Goal: Task Accomplishment & Management: Complete application form

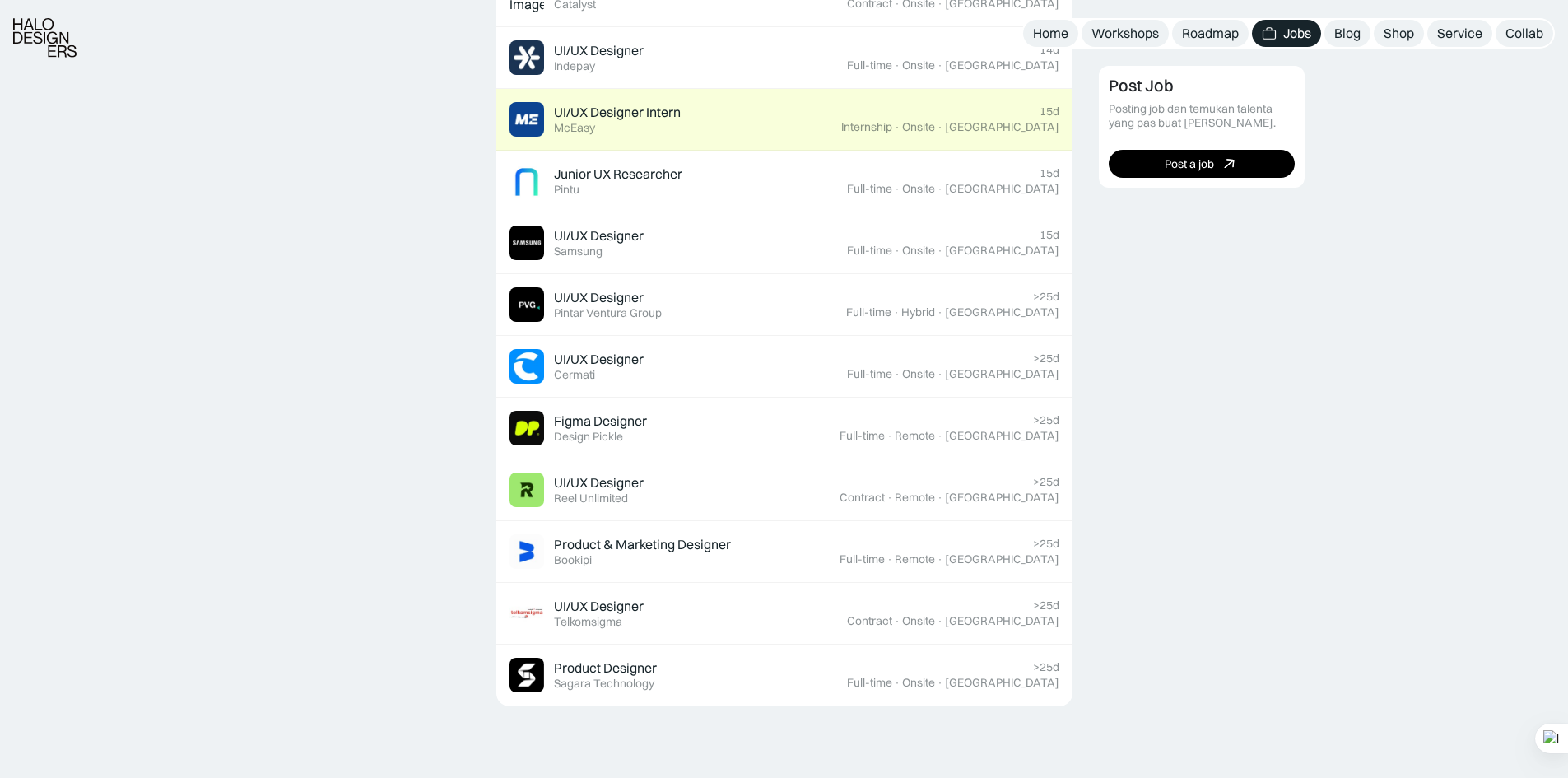
scroll to position [659, 0]
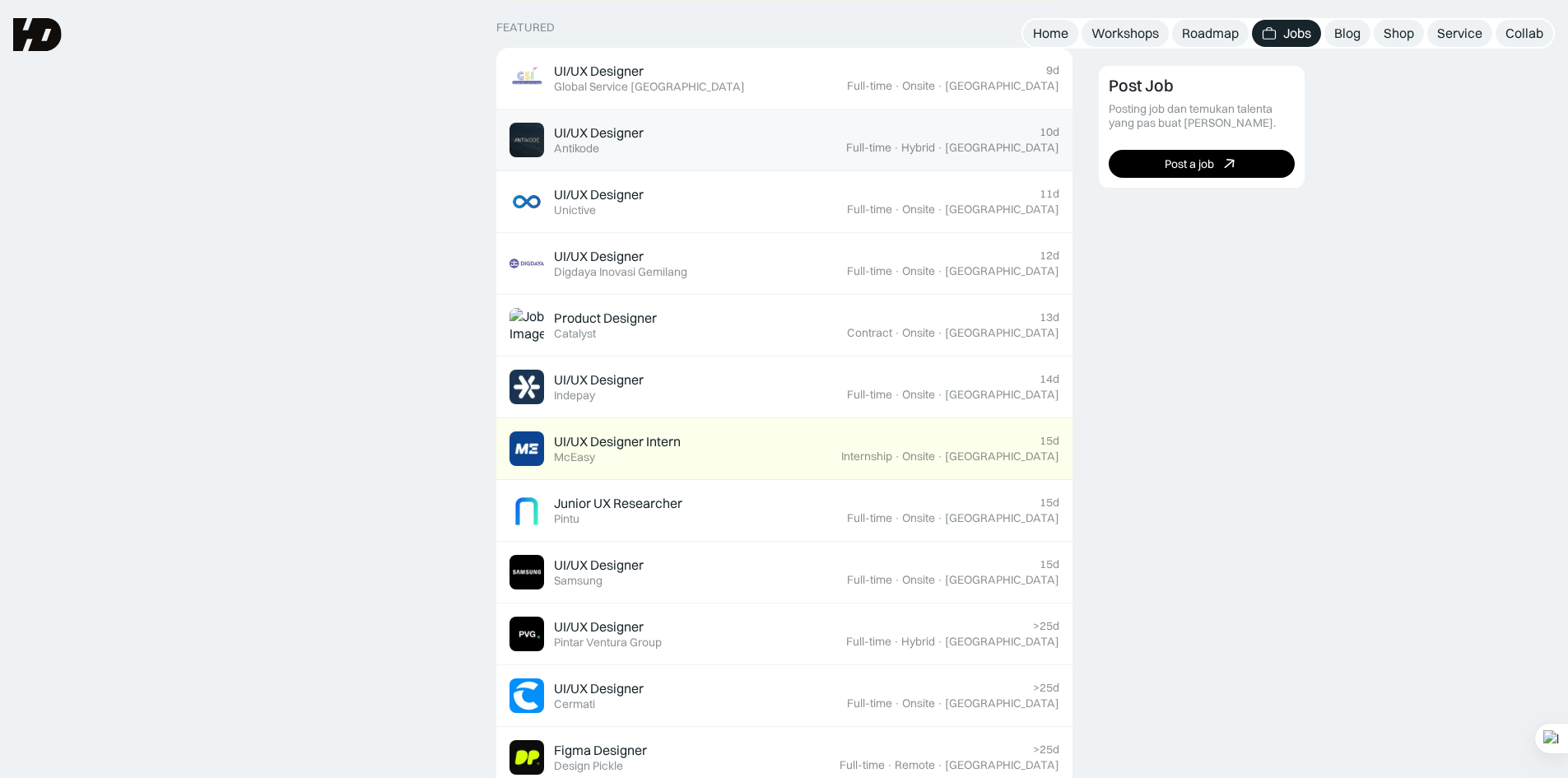
click at [632, 130] on div "UI/UX Designer" at bounding box center [599, 133] width 90 height 17
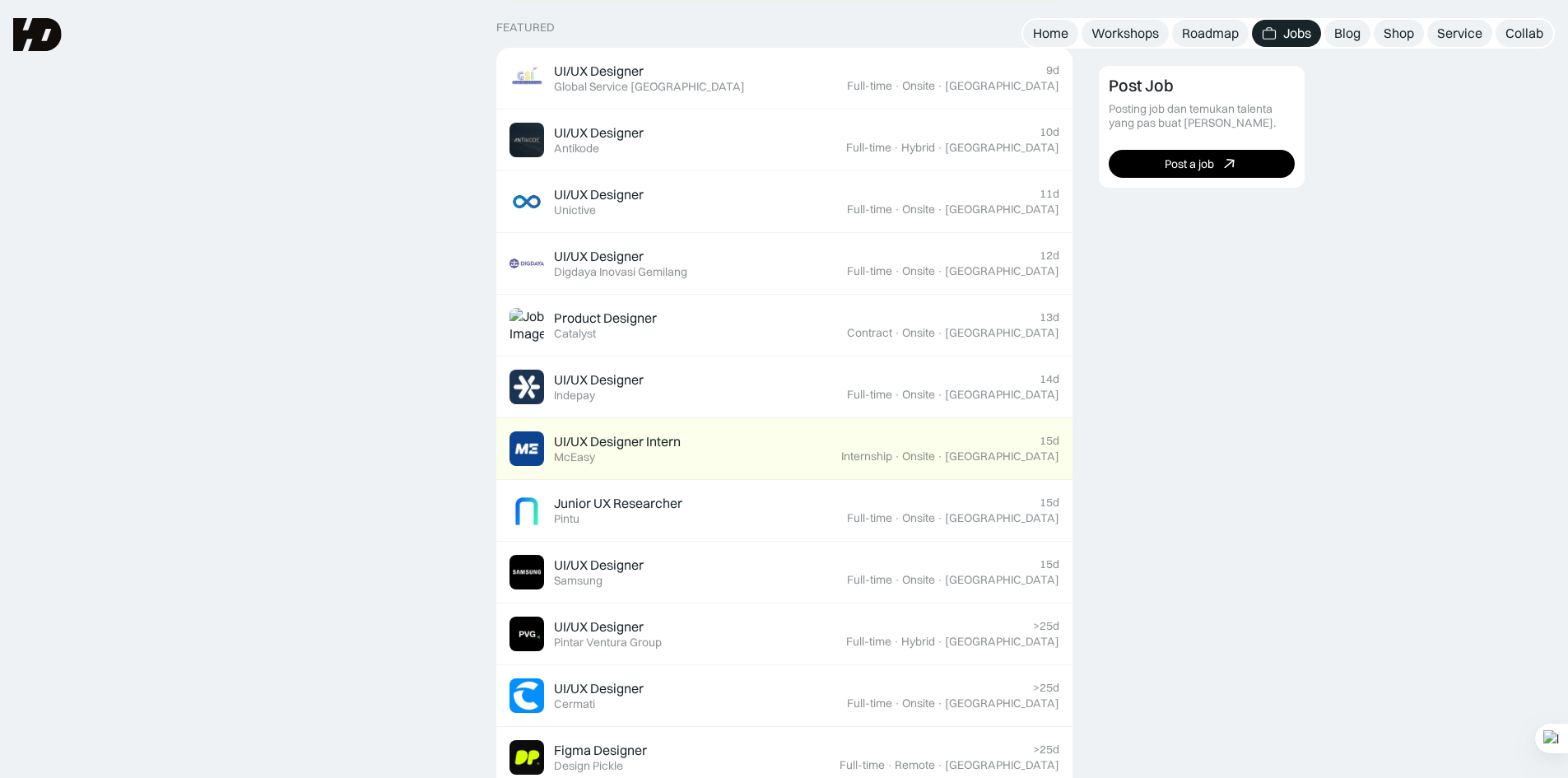
scroll to position [439, 0]
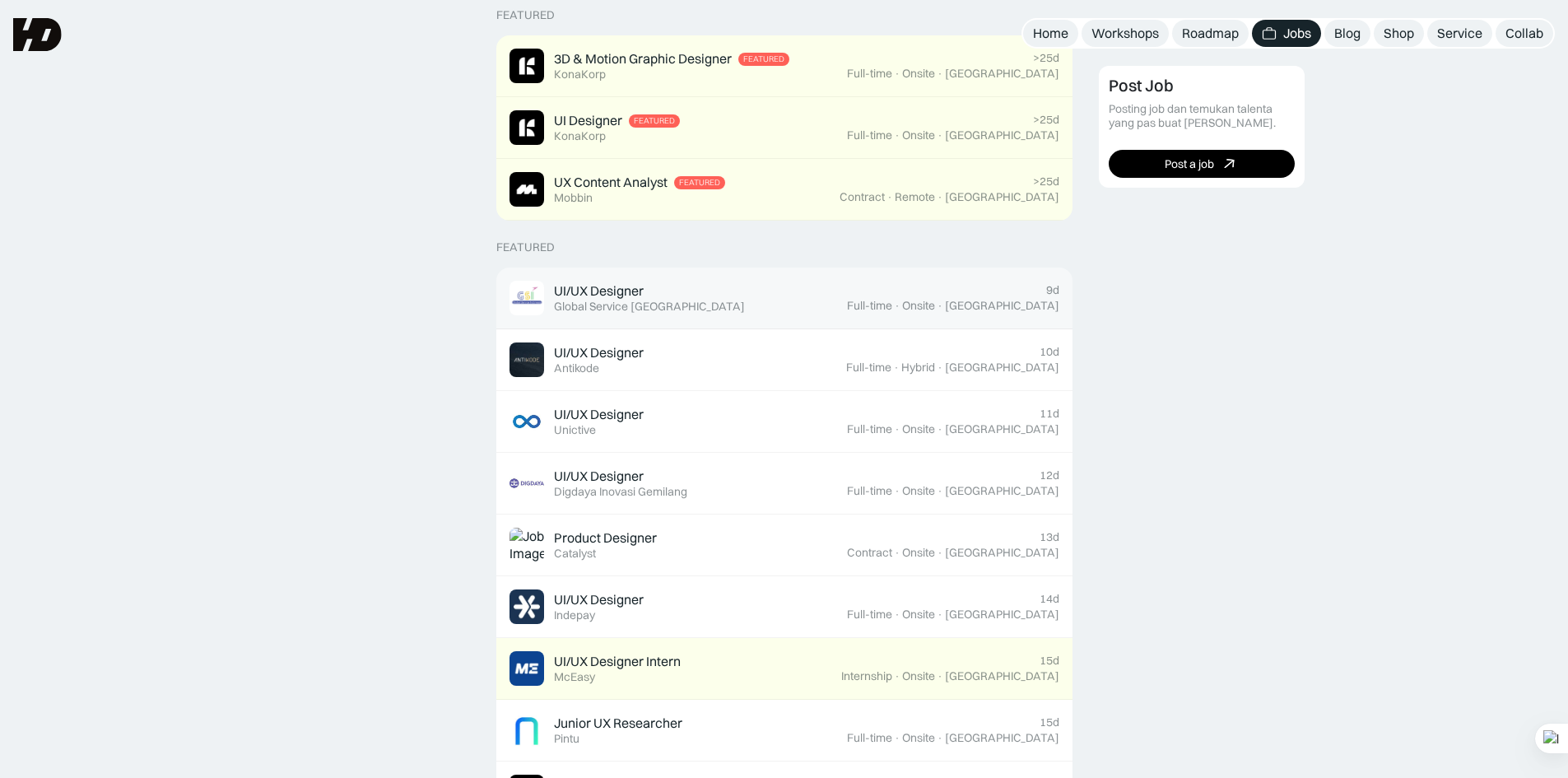
click at [670, 283] on div "UI/UX Designer Featured Global Service Indonesia" at bounding box center [650, 298] width 191 height 31
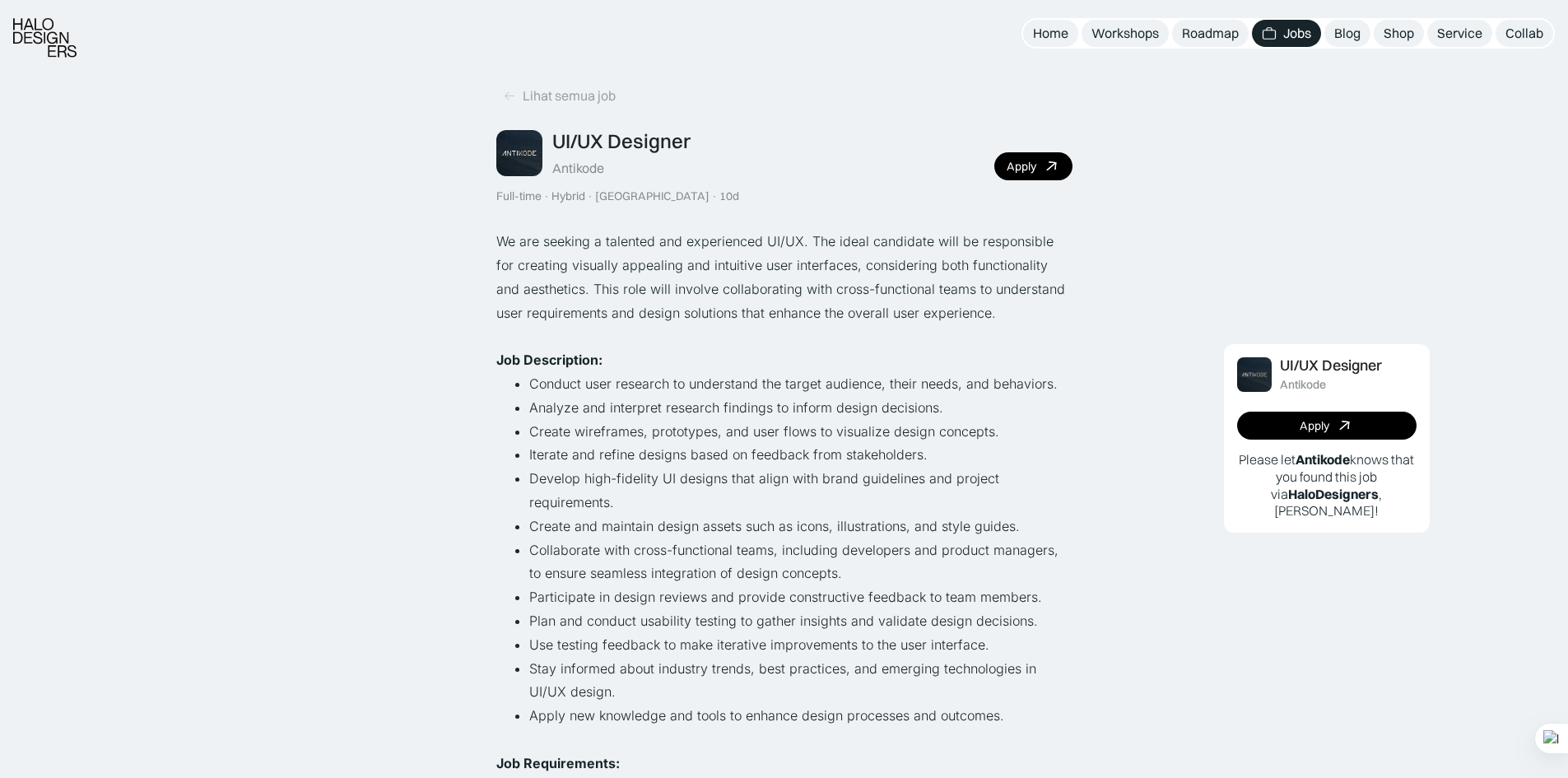
scroll to position [329, 0]
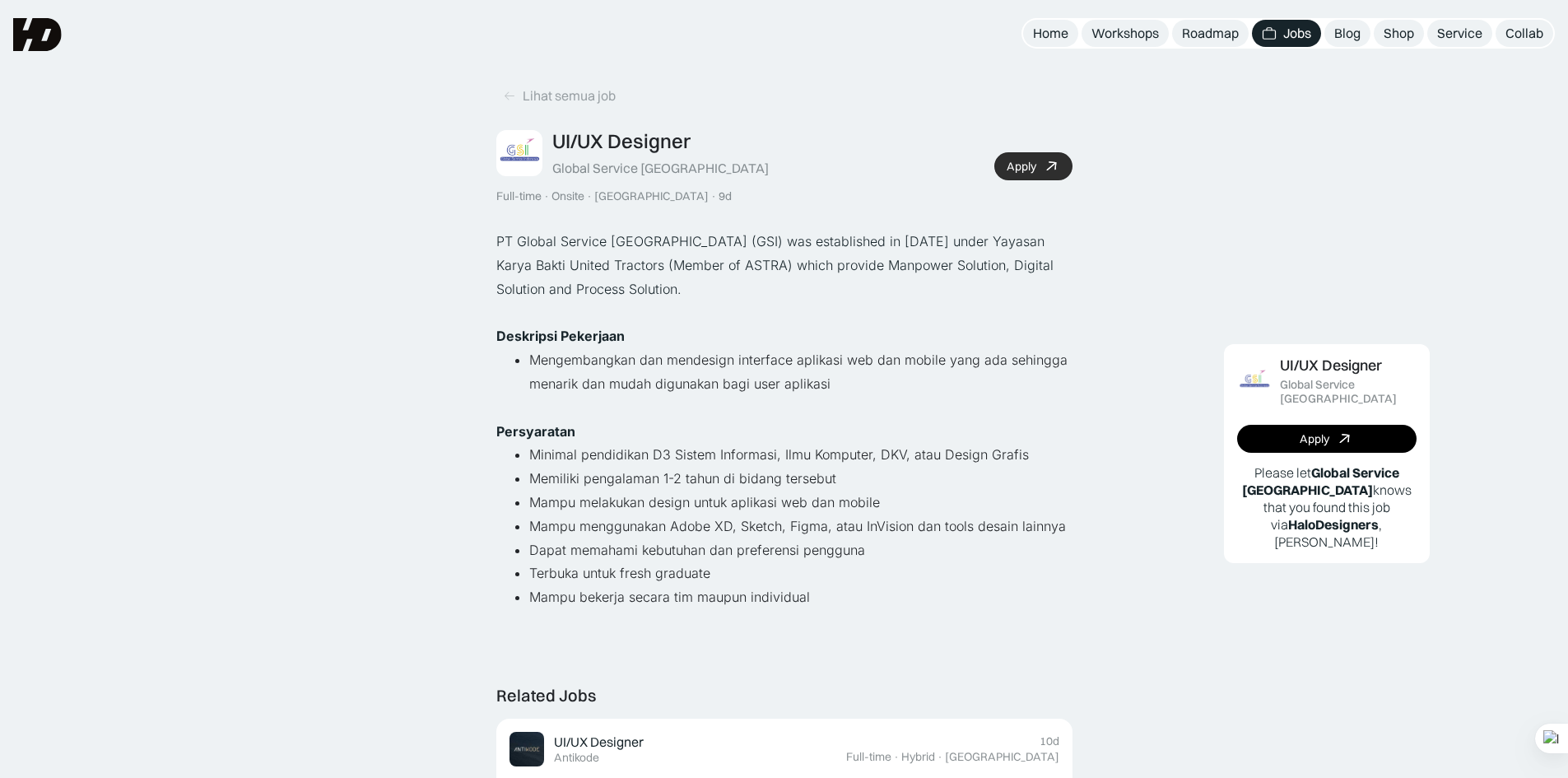
click at [1028, 161] on div "Apply" at bounding box center [1021, 166] width 30 height 14
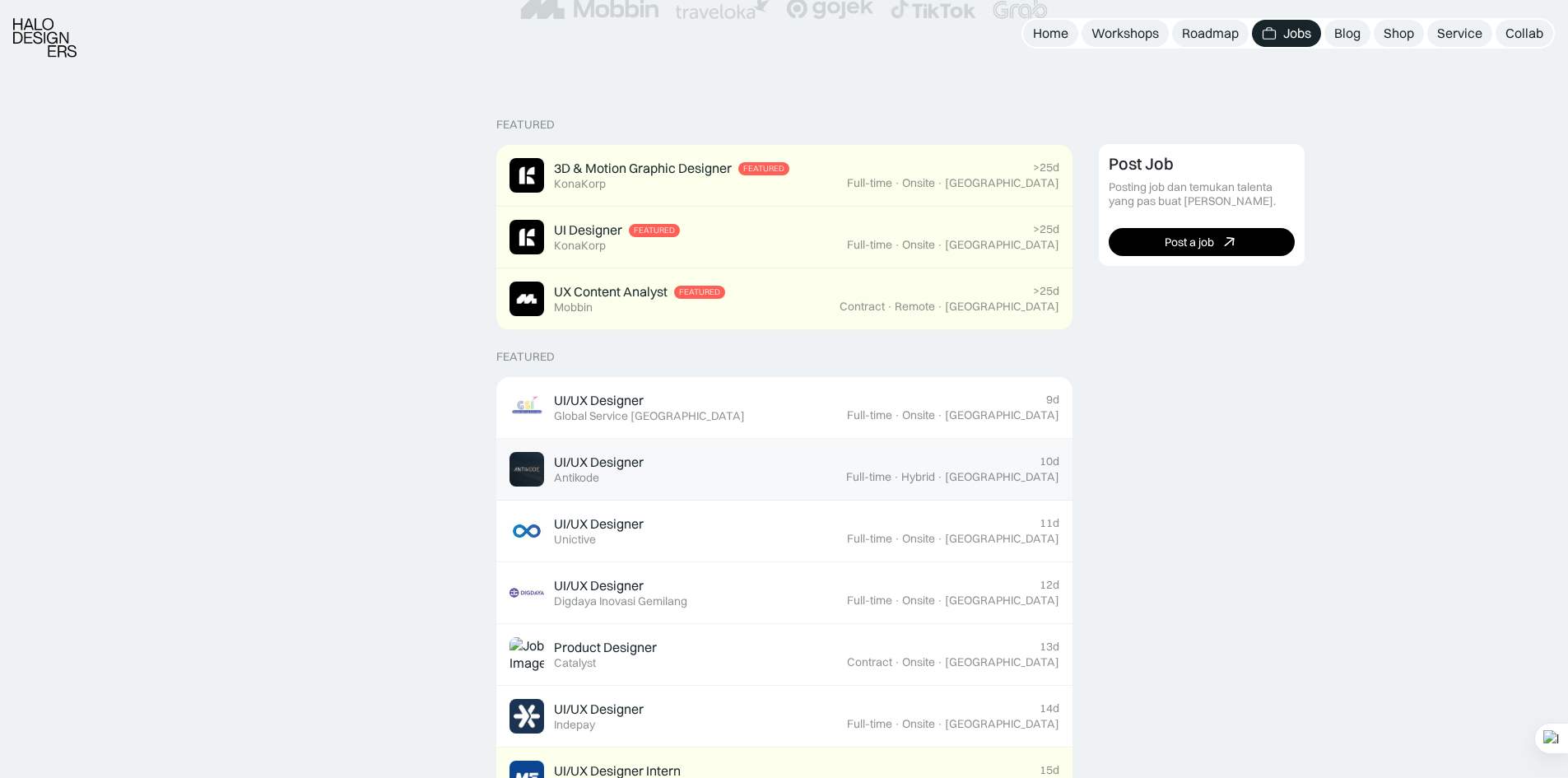
scroll to position [439, 0]
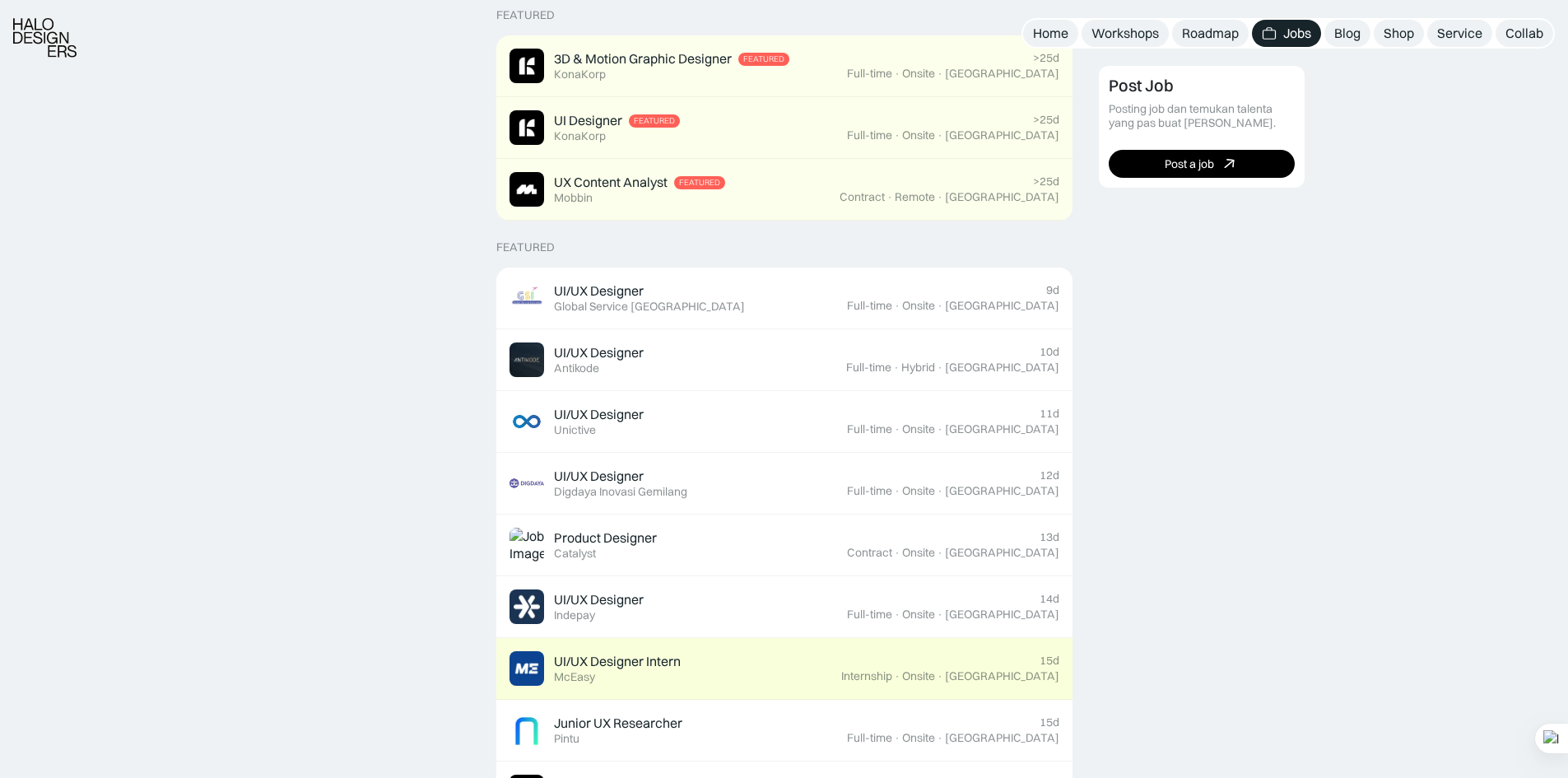
click at [823, 663] on div "UI/UX Designer Intern Featured McEasy" at bounding box center [675, 669] width 332 height 35
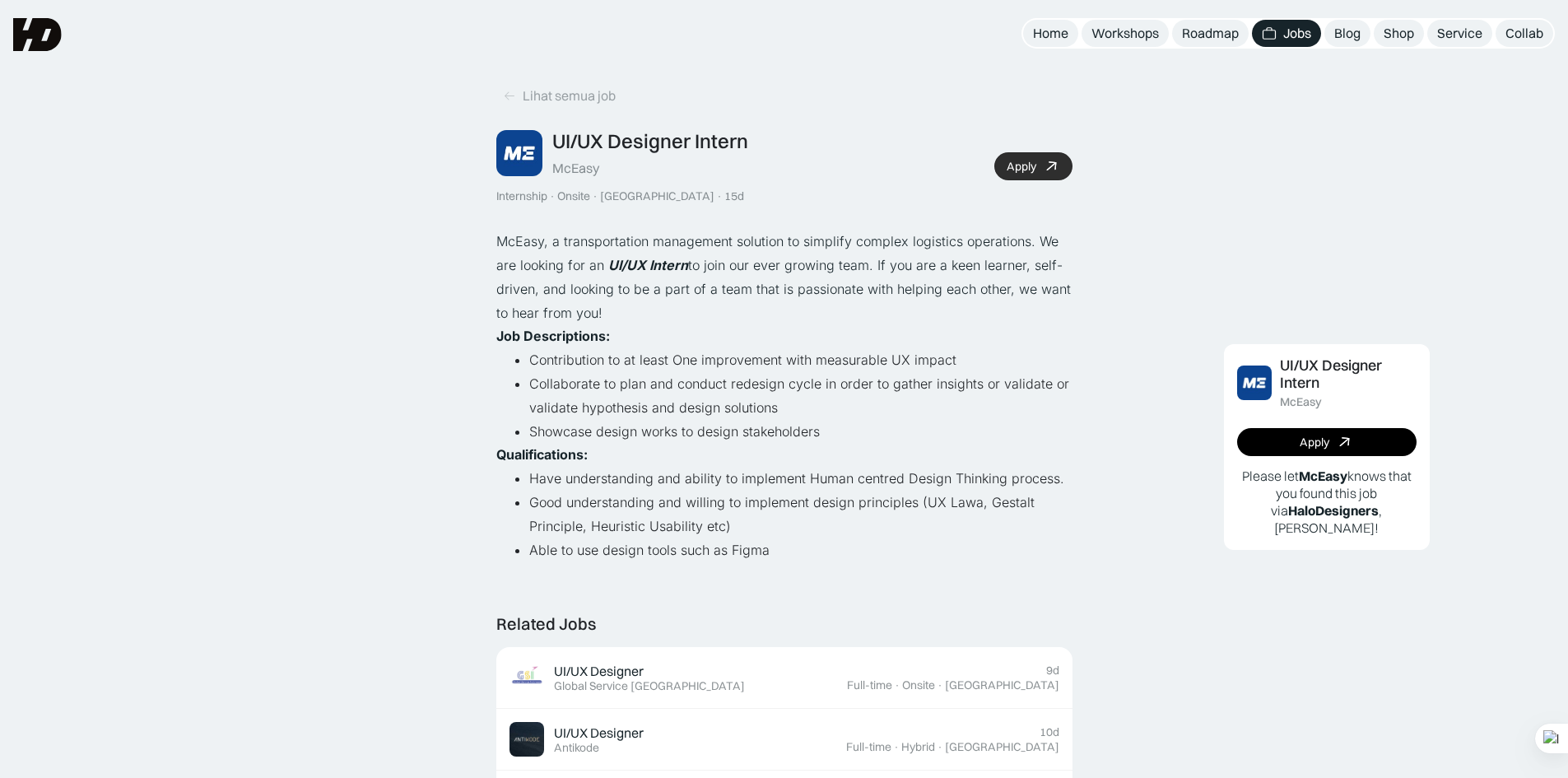
click at [1012, 168] on div "Apply" at bounding box center [1021, 166] width 30 height 14
